Goal: Task Accomplishment & Management: Manage account settings

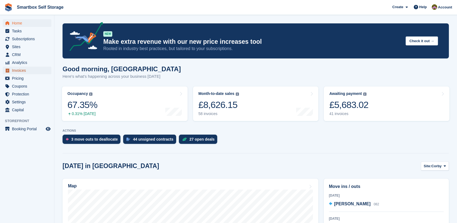
click at [41, 71] on span "Invoices" at bounding box center [28, 71] width 33 height 8
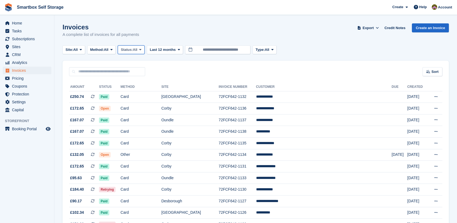
click at [133, 51] on span "Status:" at bounding box center [127, 49] width 12 height 5
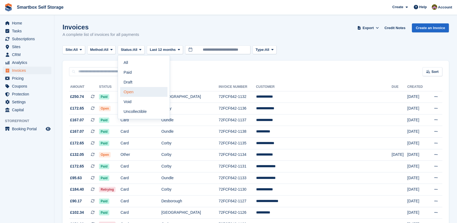
click at [136, 95] on link "Open" at bounding box center [143, 92] width 47 height 10
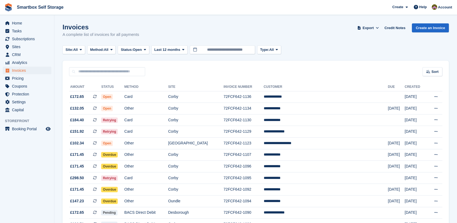
click at [124, 95] on td "Open" at bounding box center [112, 97] width 23 height 12
click at [161, 117] on td "Card" at bounding box center [146, 120] width 44 height 12
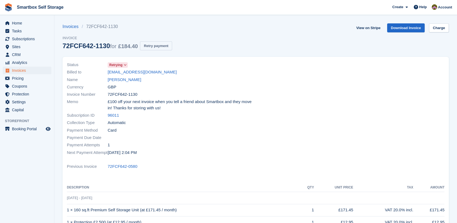
click at [159, 44] on button "Retry payment" at bounding box center [156, 45] width 32 height 9
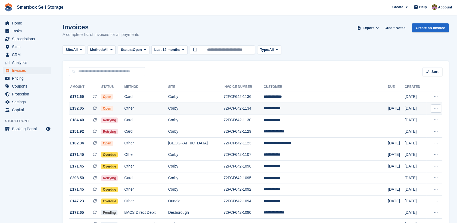
click at [160, 110] on td "Other" at bounding box center [146, 109] width 44 height 12
click at [157, 131] on td "Card" at bounding box center [146, 132] width 44 height 12
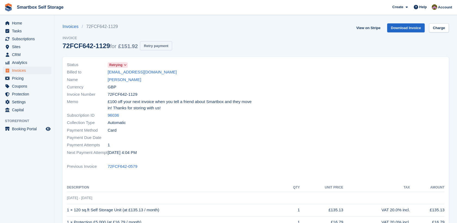
click at [155, 45] on button "Retry payment" at bounding box center [156, 45] width 32 height 9
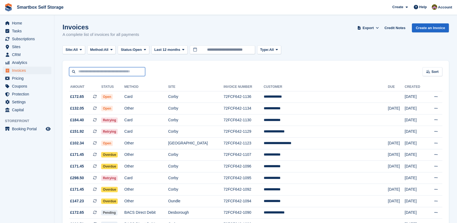
click at [98, 69] on input "text" at bounding box center [107, 71] width 76 height 9
type input "******"
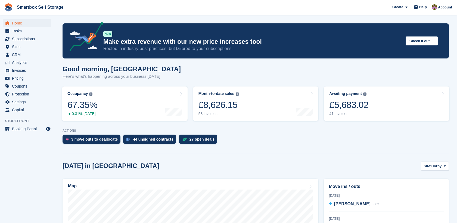
click at [449, 5] on span "Account" at bounding box center [445, 7] width 14 height 5
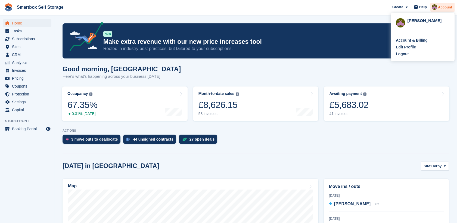
click at [442, 9] on span "Account" at bounding box center [445, 7] width 14 height 5
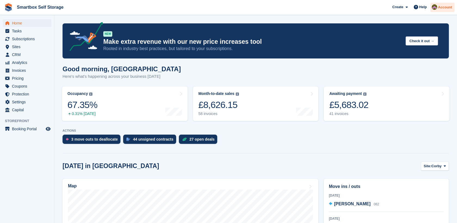
click at [448, 3] on div "Account" at bounding box center [442, 8] width 24 height 10
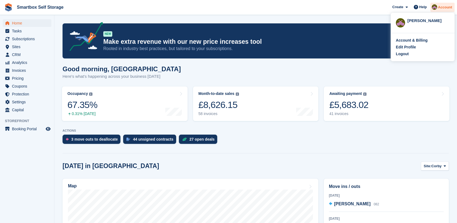
click at [448, 3] on div "Account" at bounding box center [442, 8] width 24 height 10
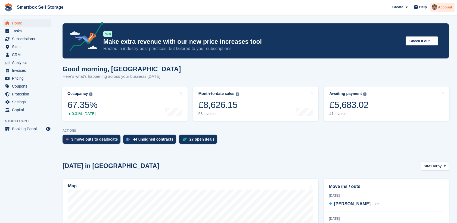
click at [448, 3] on div "Account" at bounding box center [442, 8] width 24 height 10
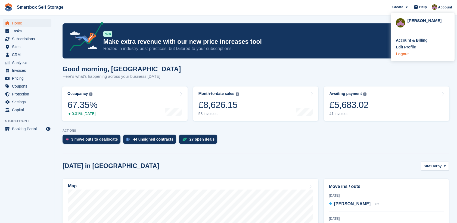
click at [405, 52] on div "Logout" at bounding box center [402, 54] width 13 height 6
